Goal: Navigation & Orientation: Go to known website

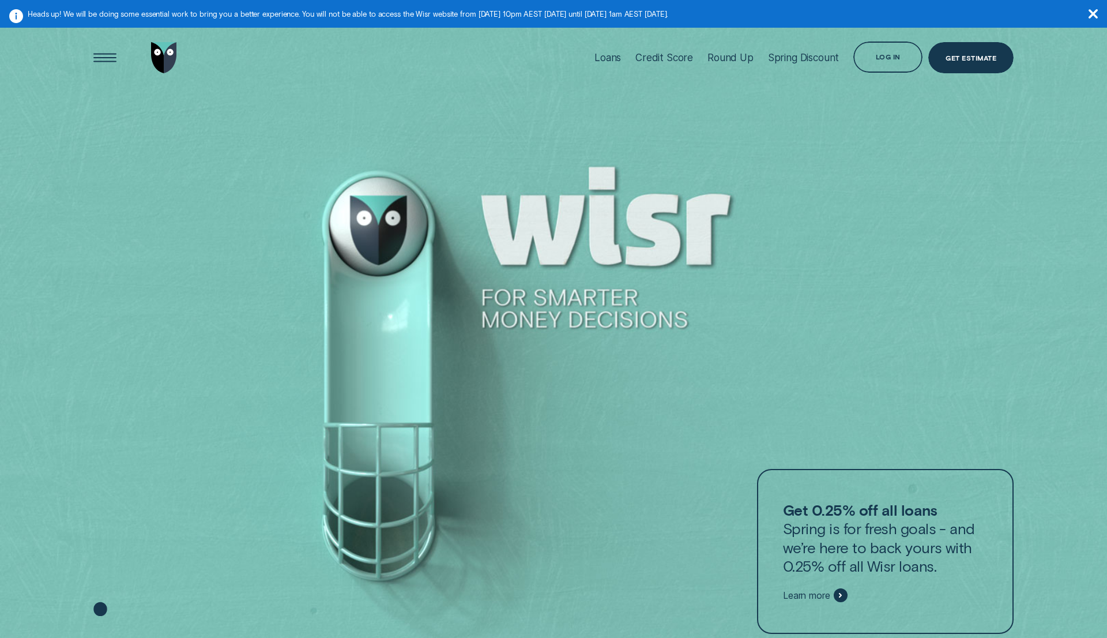
click at [14, 20] on icon at bounding box center [16, 16] width 14 height 14
click at [278, 17] on aside "Heads up! We will be doing some essential work to bring you a better experience…" at bounding box center [553, 14] width 1107 height 28
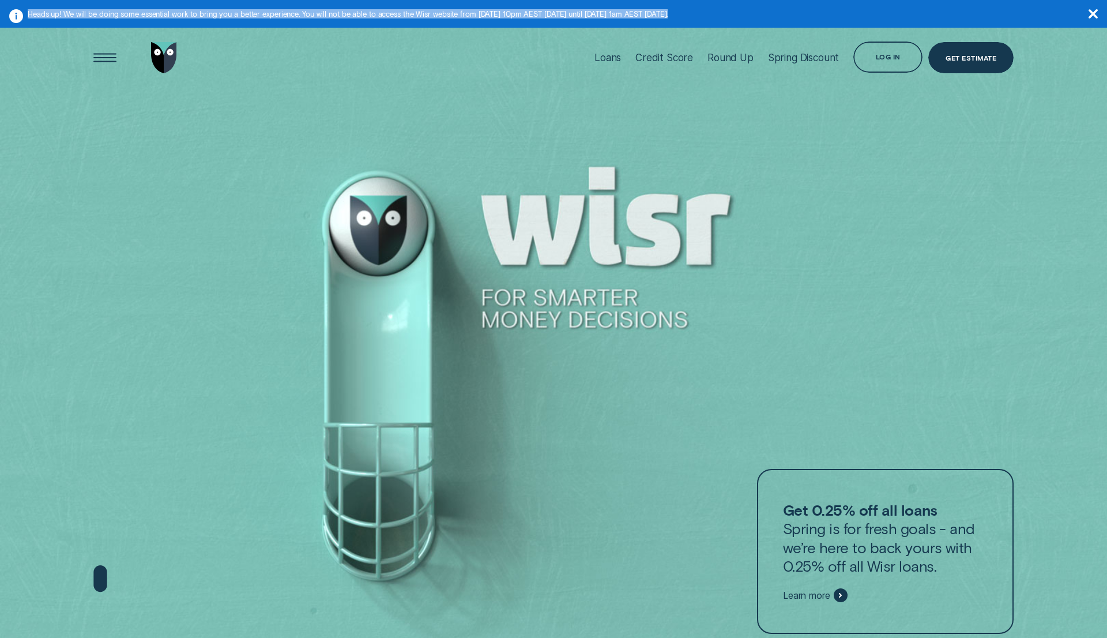
click at [278, 17] on aside "Heads up! We will be doing some essential work to bring you a better experience…" at bounding box center [553, 14] width 1107 height 28
copy aside "Heads up! We will be doing some essential work to bring you a better experience…"
